Goal: Transaction & Acquisition: Download file/media

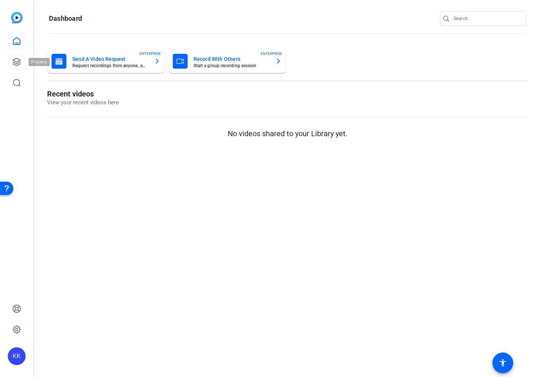
click at [11, 65] on link at bounding box center [17, 62] width 18 height 18
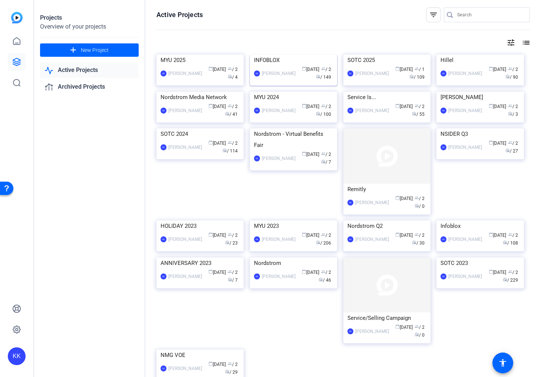
click at [271, 66] on div "INFOBLOX" at bounding box center [293, 60] width 79 height 11
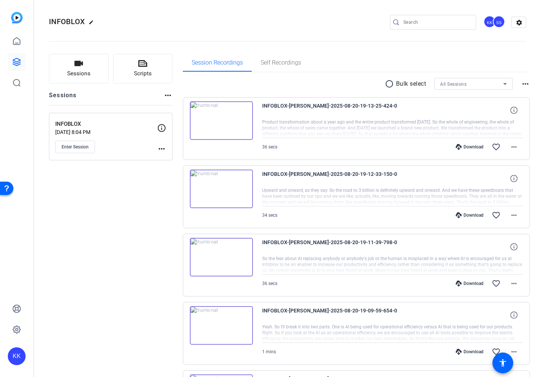
click at [469, 147] on div "Download" at bounding box center [469, 147] width 35 height 6
click at [471, 215] on div "Download" at bounding box center [469, 215] width 35 height 6
click at [467, 287] on div "Download favorite_border more_horiz" at bounding box center [432, 284] width 183 height 18
click at [467, 283] on div "Download" at bounding box center [469, 283] width 35 height 6
click at [470, 351] on div "Download" at bounding box center [469, 352] width 35 height 6
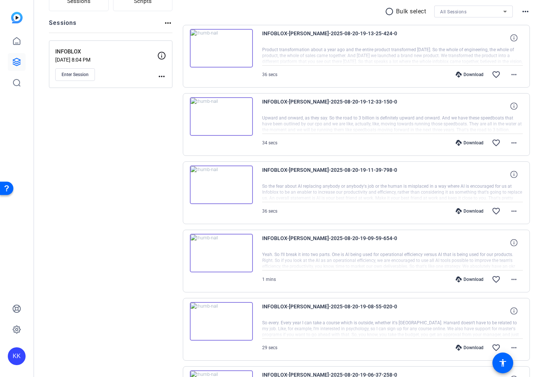
scroll to position [74, 0]
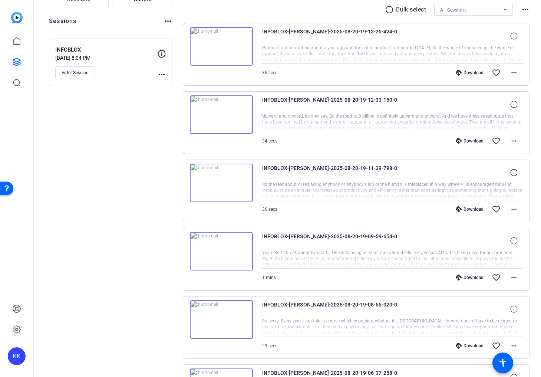
click at [475, 342] on div "Download favorite_border more_horiz" at bounding box center [432, 346] width 183 height 18
click at [475, 346] on div "Download" at bounding box center [469, 346] width 35 height 6
click at [495, 344] on mat-icon "favorite_border" at bounding box center [496, 345] width 9 height 9
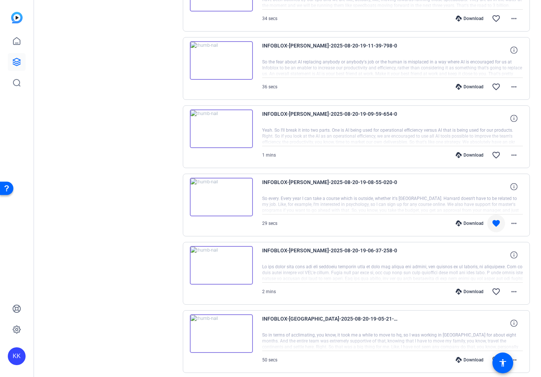
scroll to position [205, 0]
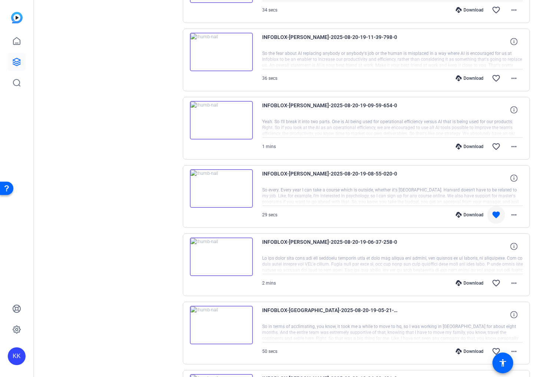
click at [473, 286] on div "Download favorite_border more_horiz" at bounding box center [432, 283] width 183 height 18
click at [473, 283] on div "Download" at bounding box center [469, 283] width 35 height 6
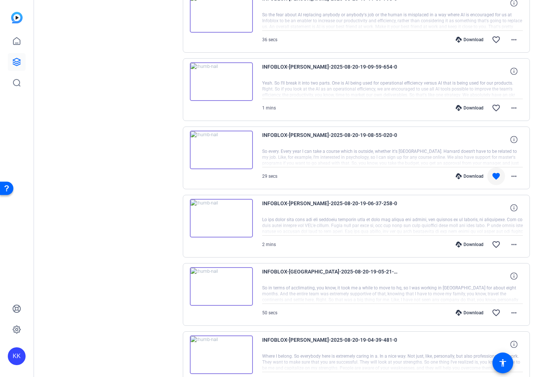
scroll to position [247, 0]
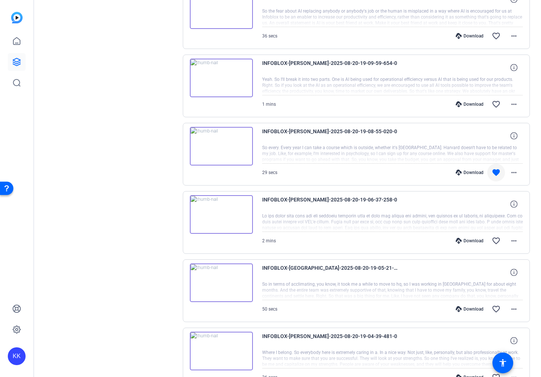
click at [468, 306] on div "Download favorite_border more_horiz" at bounding box center [432, 309] width 183 height 18
click at [468, 309] on div "Download" at bounding box center [469, 309] width 35 height 6
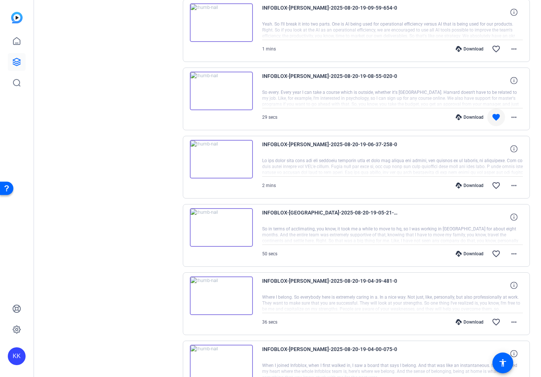
scroll to position [303, 0]
click at [473, 322] on div "Download" at bounding box center [469, 321] width 35 height 6
click at [385, 304] on div at bounding box center [392, 302] width 261 height 19
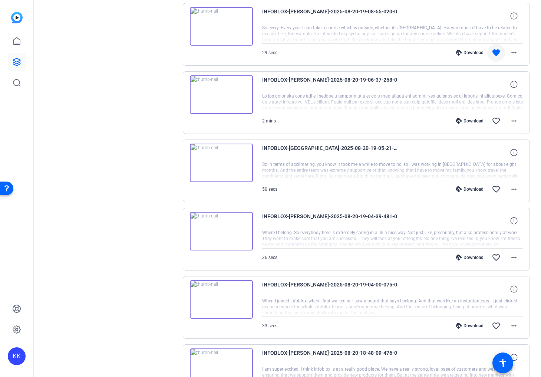
scroll to position [369, 0]
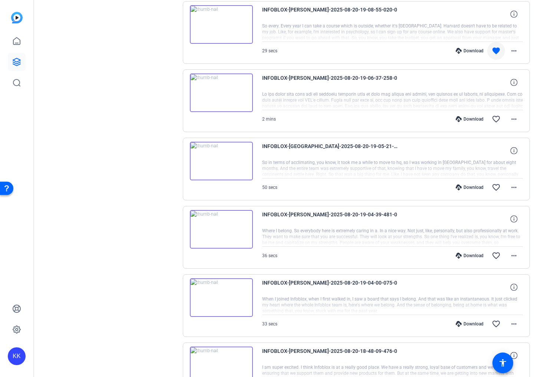
click at [475, 323] on div "Download" at bounding box center [469, 324] width 35 height 6
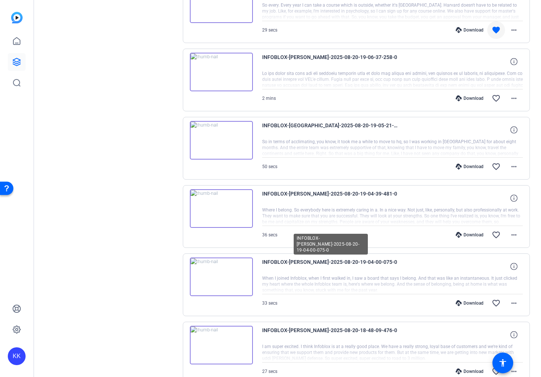
scroll to position [444, 0]
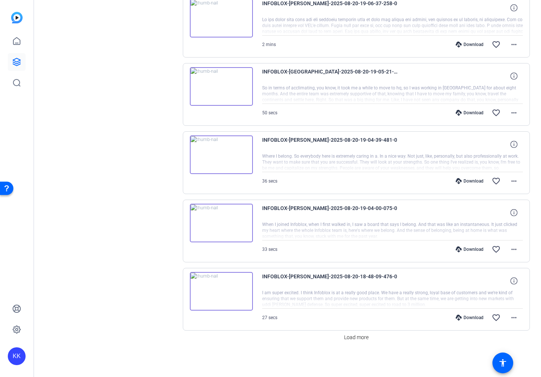
click at [469, 317] on div "Download" at bounding box center [469, 318] width 35 height 6
click at [351, 334] on span "Load more" at bounding box center [356, 338] width 24 height 8
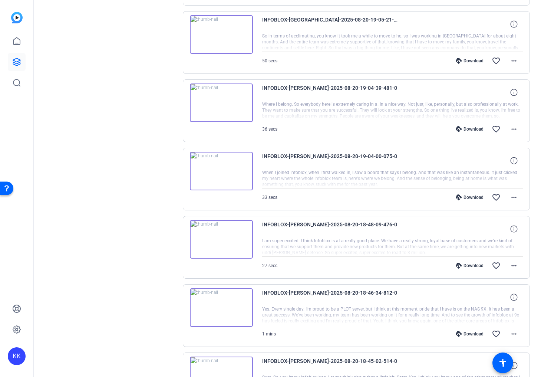
scroll to position [505, 0]
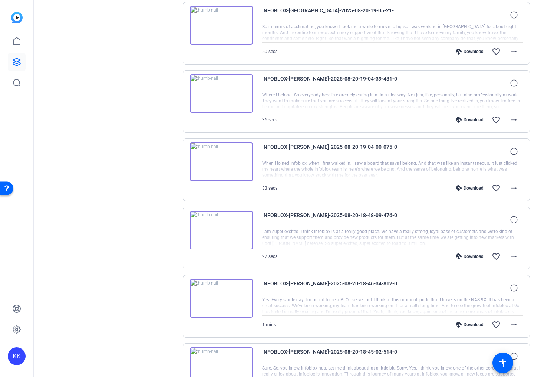
click at [469, 322] on div "Download" at bounding box center [469, 325] width 35 height 6
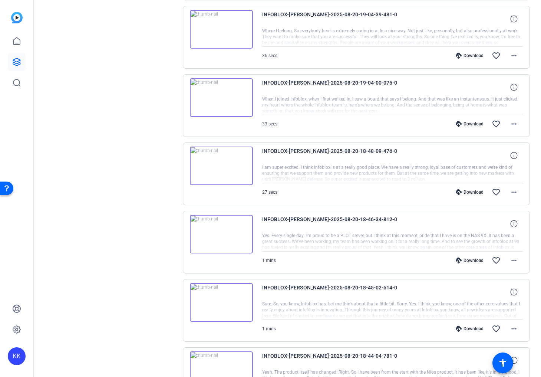
scroll to position [570, 0]
click at [470, 328] on div "Download" at bounding box center [469, 328] width 35 height 6
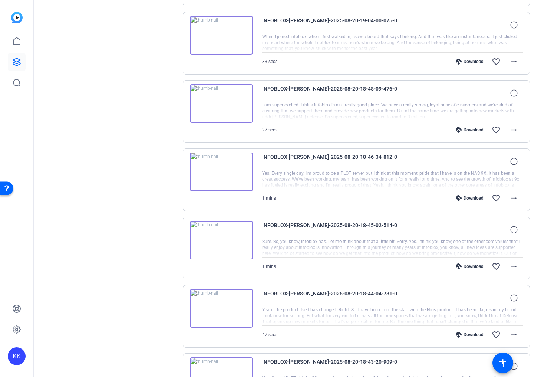
scroll to position [632, 0]
click at [470, 335] on div "Download" at bounding box center [469, 334] width 35 height 6
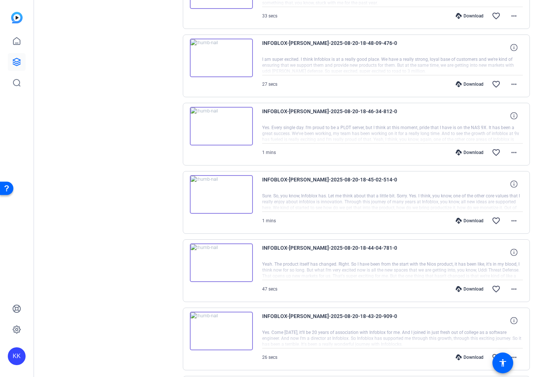
scroll to position [683, 0]
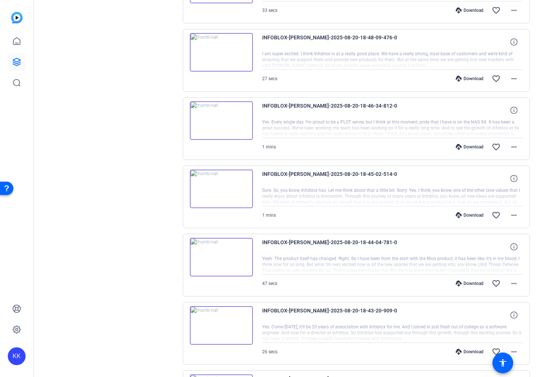
click at [475, 350] on div "Download" at bounding box center [469, 352] width 35 height 6
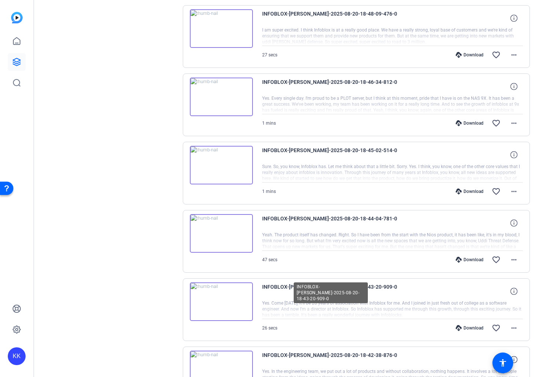
scroll to position [716, 0]
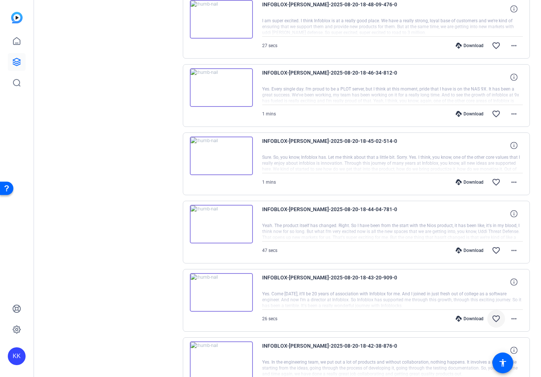
click at [496, 319] on mat-icon "favorite_border" at bounding box center [496, 318] width 9 height 9
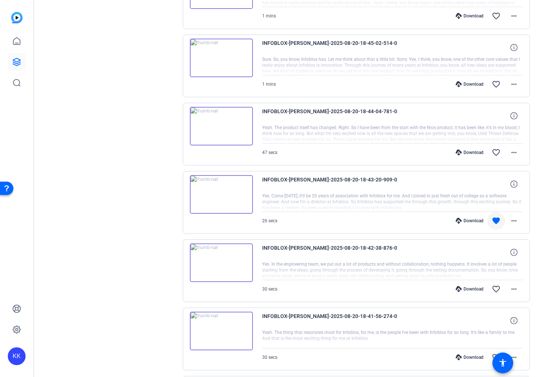
scroll to position [818, 0]
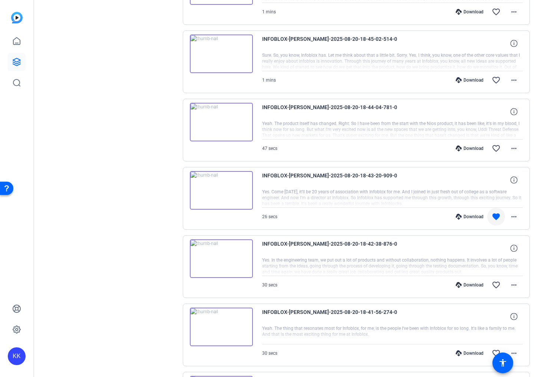
click at [465, 283] on div "Download" at bounding box center [469, 285] width 35 height 6
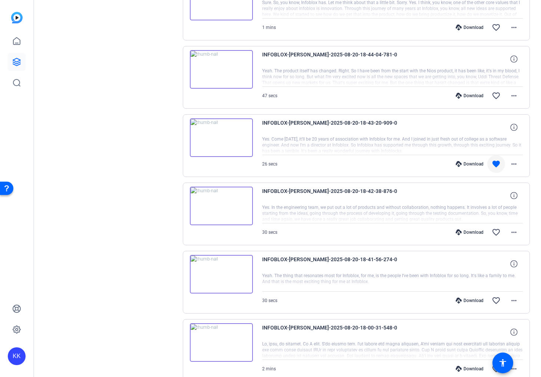
scroll to position [878, 0]
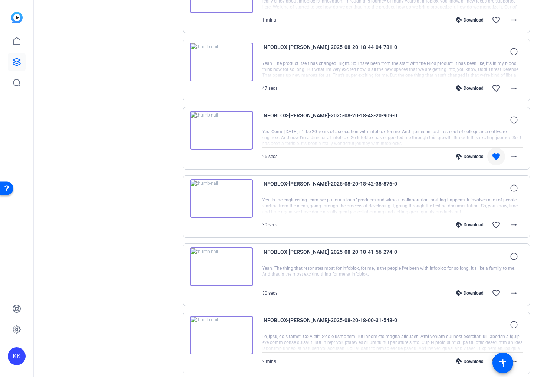
click at [473, 291] on div "Download" at bounding box center [469, 293] width 35 height 6
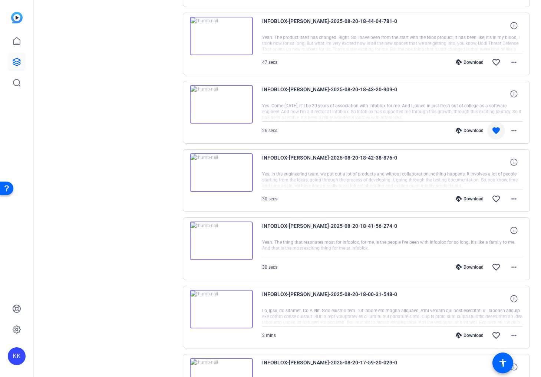
scroll to position [905, 0]
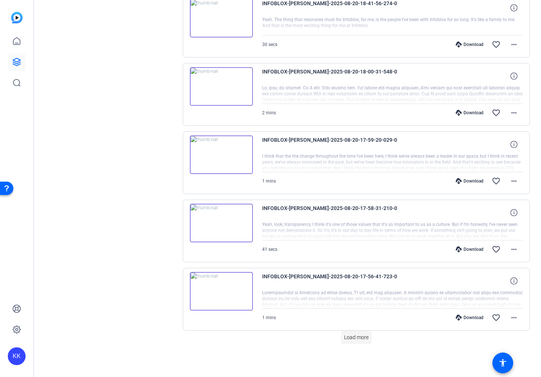
click at [357, 335] on span "Load more" at bounding box center [356, 338] width 24 height 8
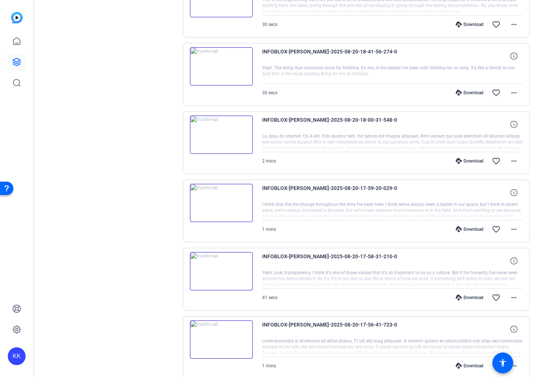
scroll to position [1079, 0]
click at [472, 160] on div "Download" at bounding box center [469, 160] width 35 height 6
click at [475, 230] on div "Download" at bounding box center [469, 229] width 35 height 6
click at [473, 294] on div "Download" at bounding box center [469, 297] width 35 height 6
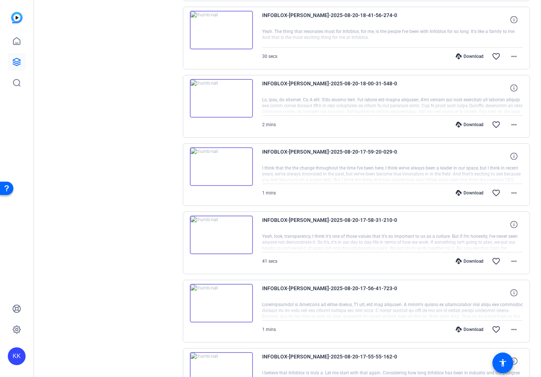
scroll to position [1117, 0]
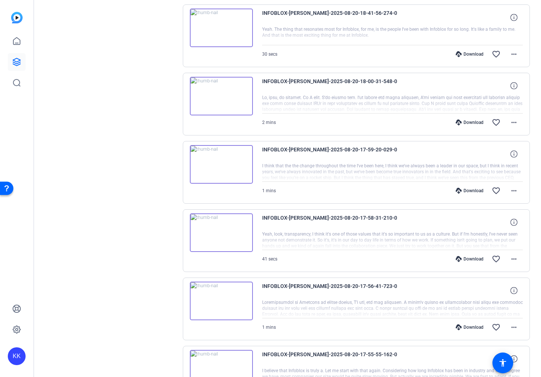
click at [475, 328] on div "Download" at bounding box center [469, 327] width 35 height 6
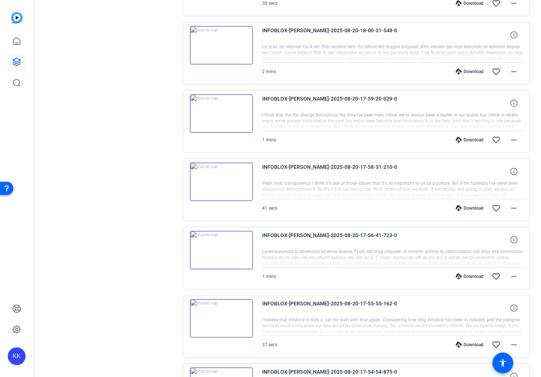
scroll to position [1183, 0]
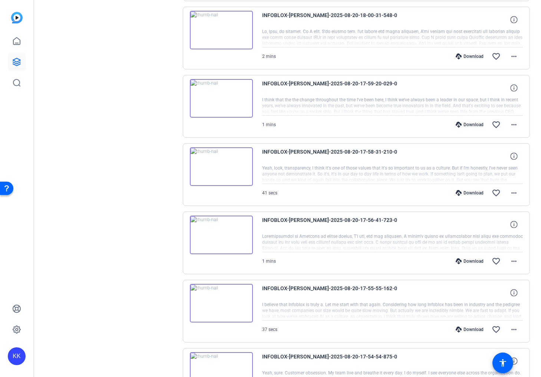
click at [467, 331] on div "Download" at bounding box center [469, 329] width 35 height 6
click at [494, 329] on mat-icon "favorite_border" at bounding box center [496, 329] width 9 height 9
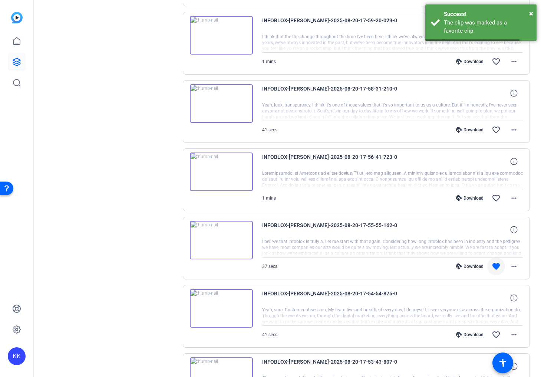
scroll to position [1256, 0]
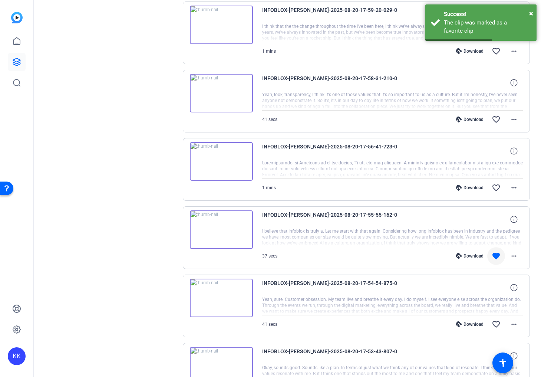
click at [466, 325] on div "Download" at bounding box center [469, 324] width 35 height 6
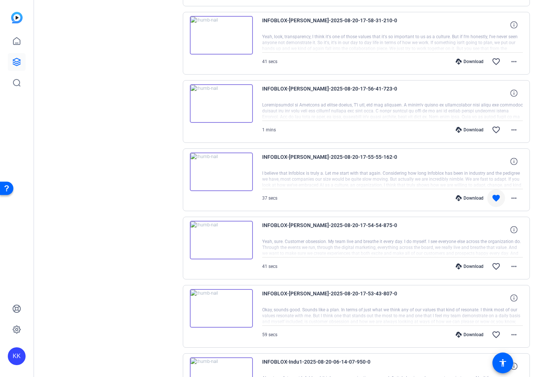
scroll to position [1340, 0]
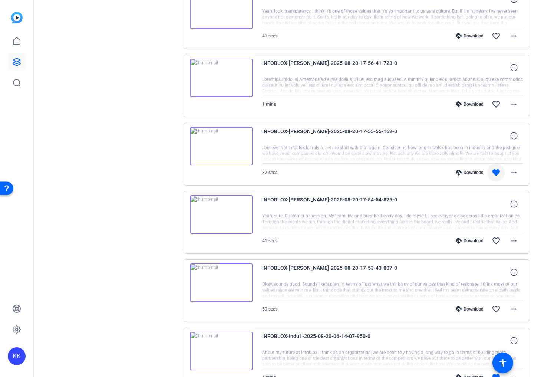
click at [480, 308] on div "Download" at bounding box center [469, 309] width 35 height 6
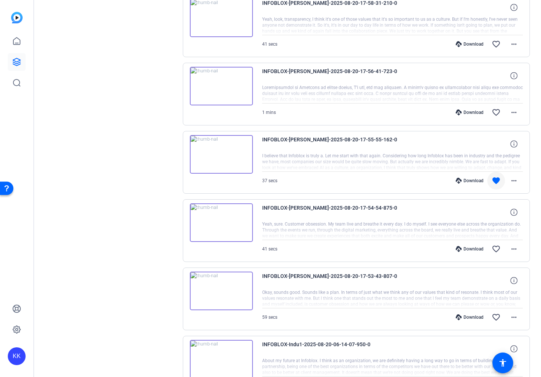
scroll to position [1330, 0]
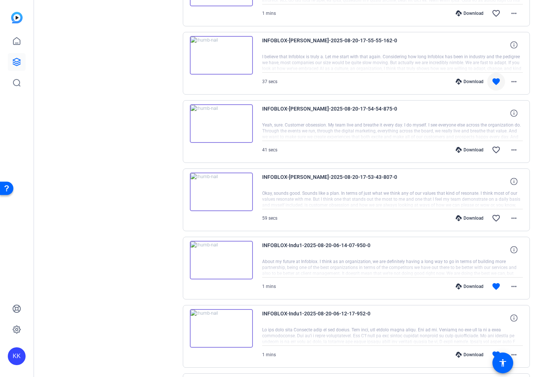
scroll to position [1414, 0]
